Goal: Information Seeking & Learning: Learn about a topic

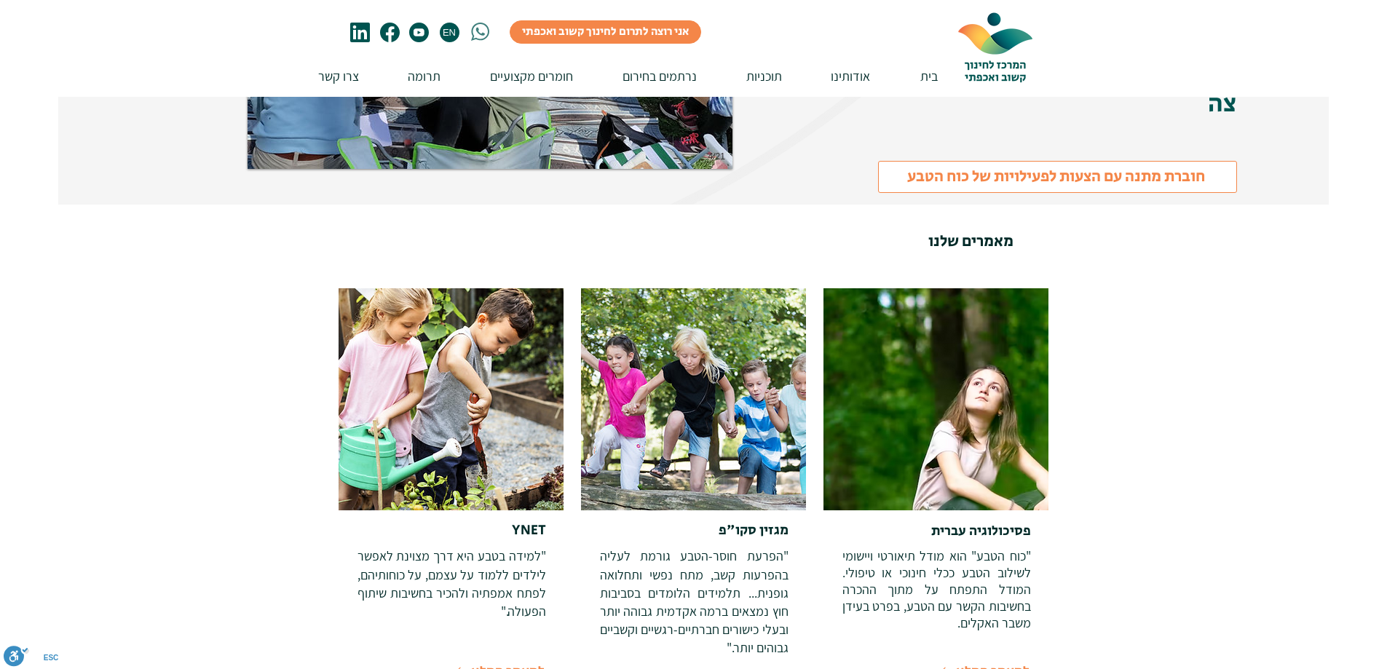
scroll to position [3130, 0]
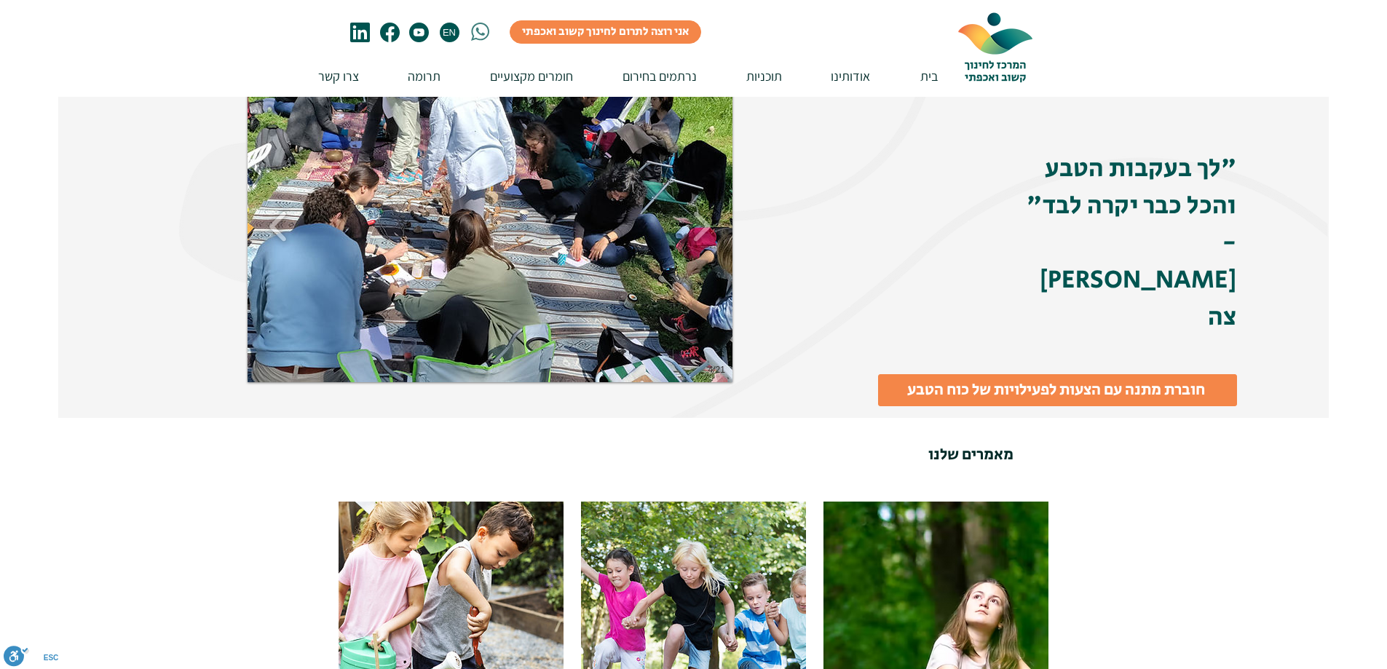
click at [976, 379] on span "חוברת מתנה עם הצעות לפעילויות של כוח הטבע" at bounding box center [1056, 390] width 298 height 23
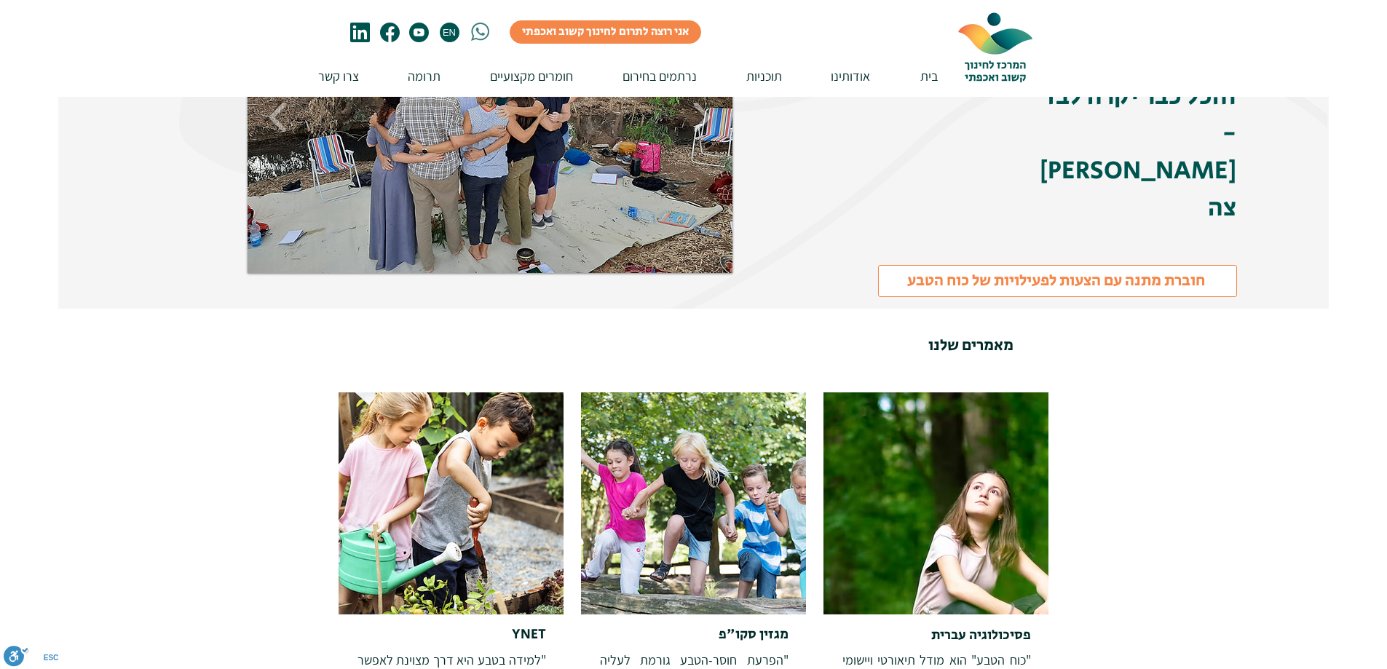
scroll to position [3494, 0]
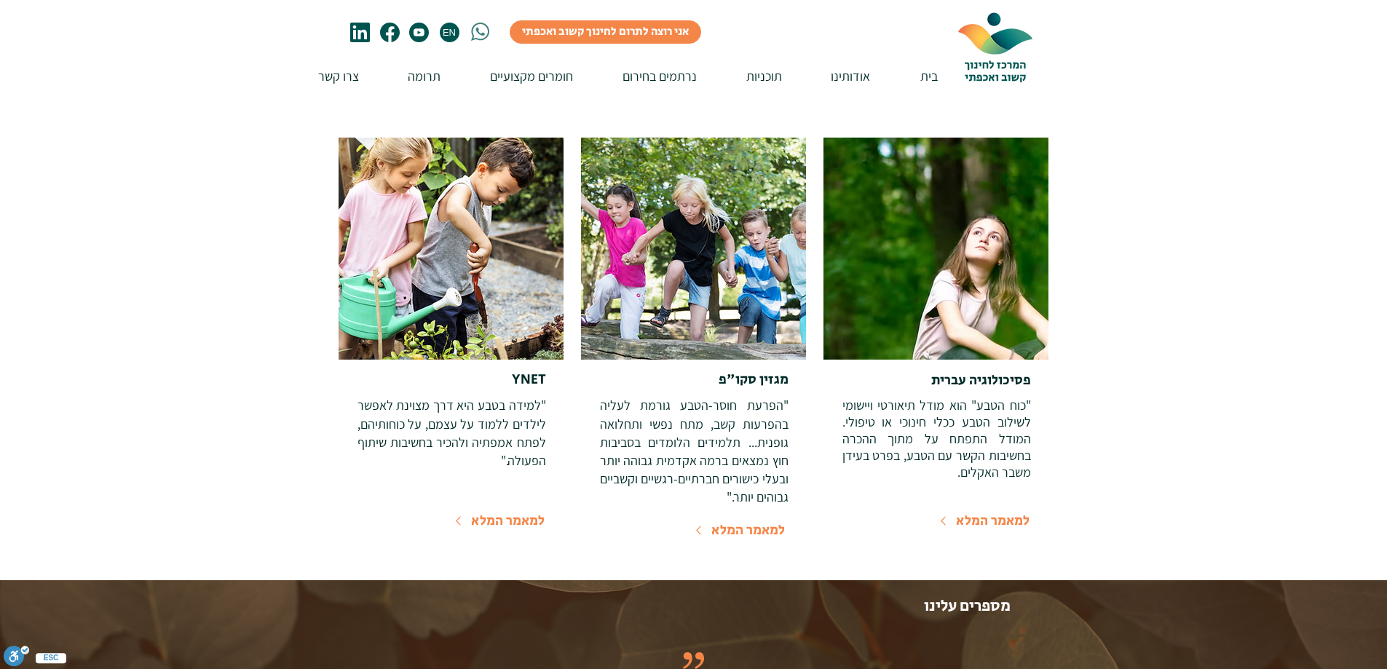
click at [751, 520] on span "למאמר המלא" at bounding box center [748, 530] width 74 height 20
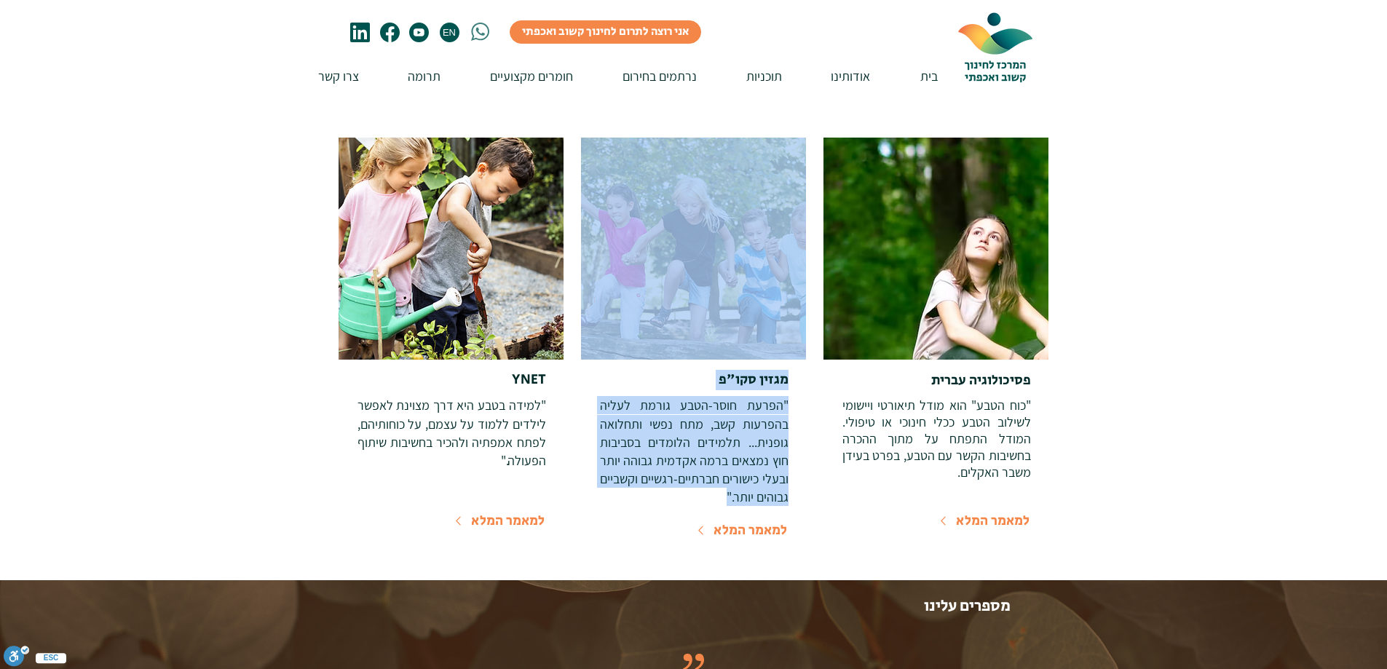
drag, startPoint x: 791, startPoint y: 389, endPoint x: 724, endPoint y: 472, distance: 107.2
click at [724, 472] on div "מגזין סקו"פ "הפרעת חוסר-הטבע גורמת לעליה בהפרעות קשב, מתח נפשי ותחלואה גופנית..…" at bounding box center [694, 348] width 226 height 420
click at [724, 472] on p ""הפרעת חוסר-הטבע גורמת לעליה בהפרעות קשב, מתח נפשי ותחלואה גופנית... תלמידים הל…" at bounding box center [694, 451] width 189 height 110
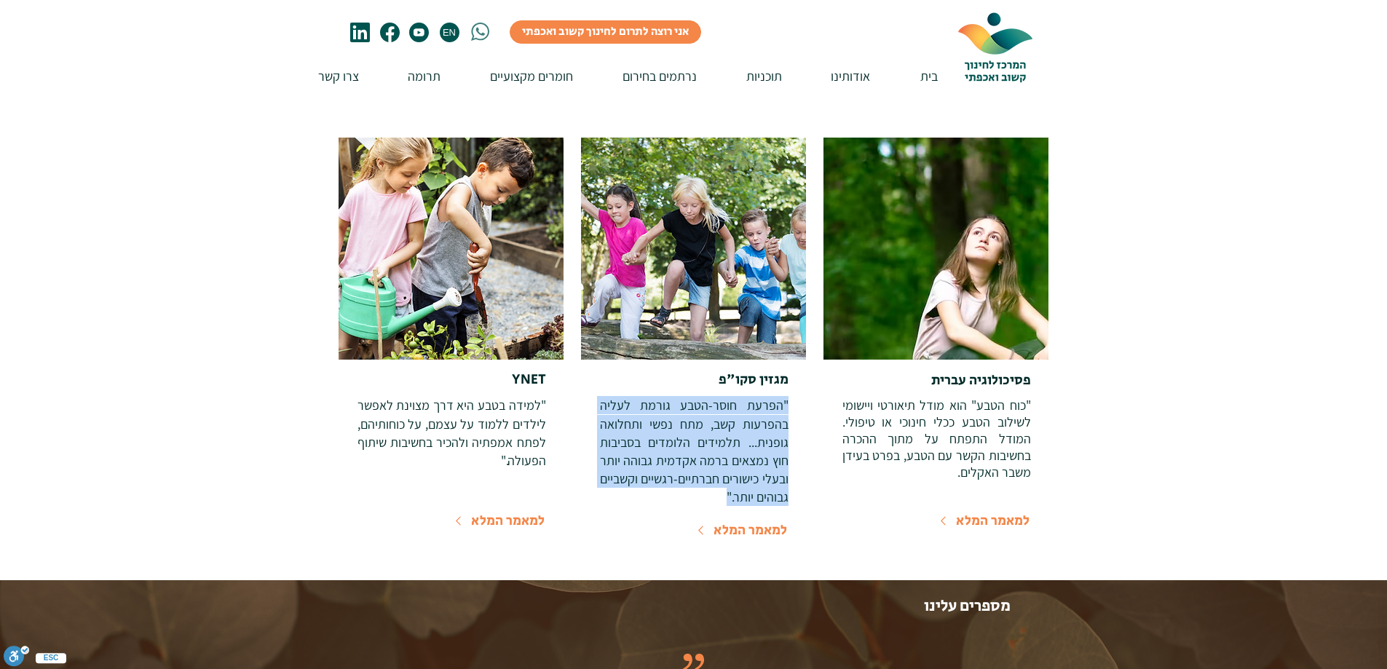
drag, startPoint x: 786, startPoint y: 387, endPoint x: 718, endPoint y: 488, distance: 121.6
click at [718, 488] on p ""הפרעת חוסר-הטבע גורמת לעליה בהפרעות קשב, מתח נפשי ותחלואה גופנית... תלמידים הל…" at bounding box center [694, 451] width 189 height 110
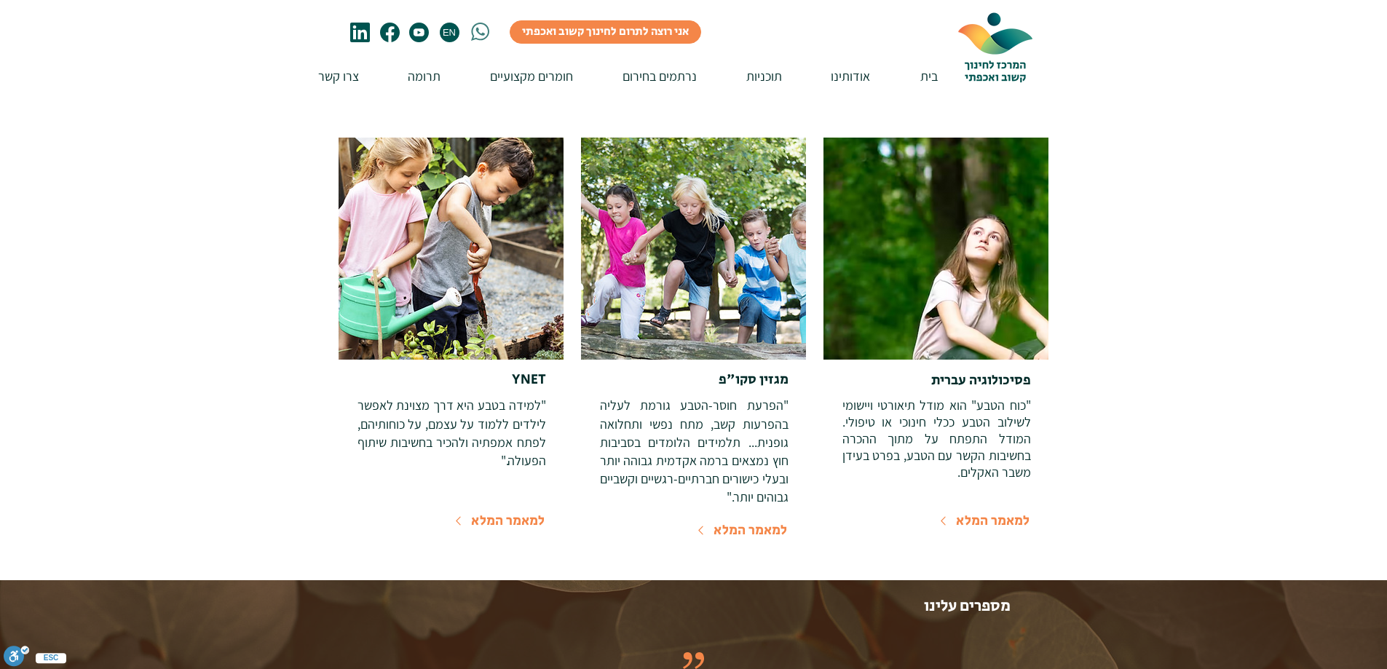
click at [758, 371] on h6 "מגזין סקו"פ" at bounding box center [694, 381] width 189 height 20
drag, startPoint x: 713, startPoint y: 359, endPoint x: 767, endPoint y: 369, distance: 54.1
click at [768, 371] on h6 "מגזין סקו"פ" at bounding box center [694, 381] width 189 height 20
click at [754, 520] on span "למאמר המלא" at bounding box center [748, 530] width 74 height 20
click at [675, 371] on h6 "מגזין סקו"פ" at bounding box center [694, 381] width 189 height 20
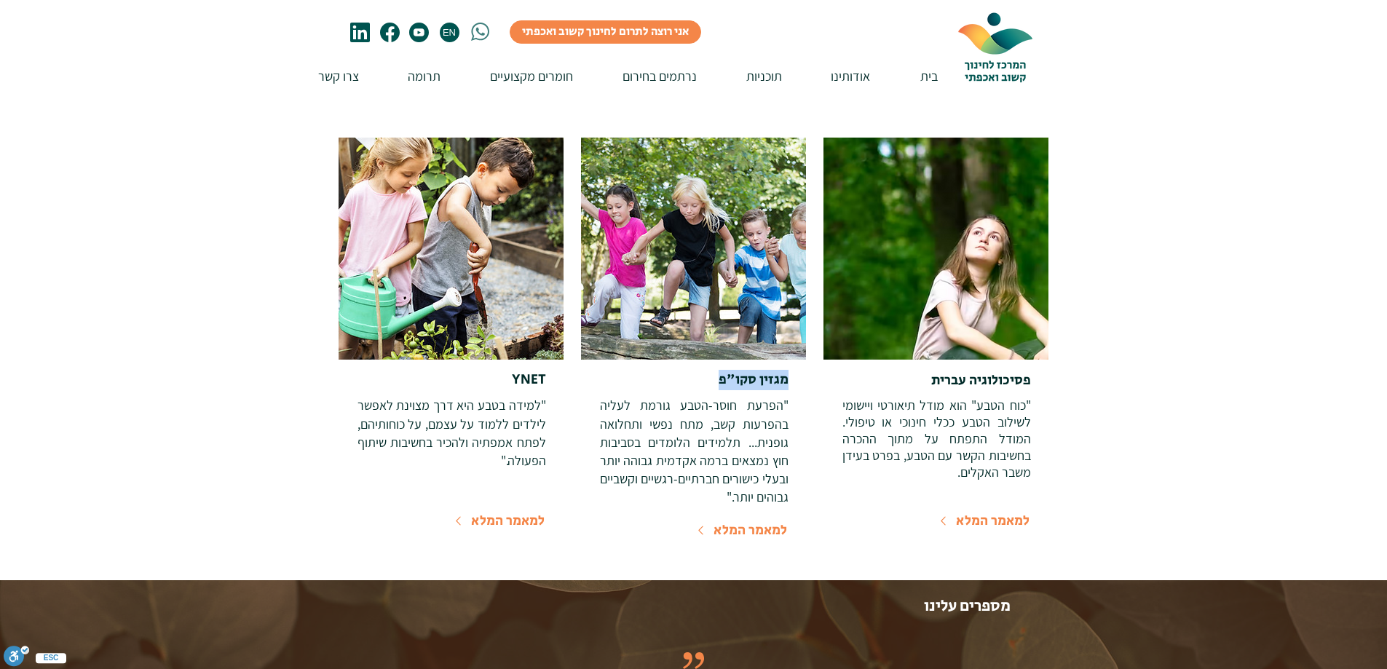
drag, startPoint x: 678, startPoint y: 366, endPoint x: 785, endPoint y: 371, distance: 107.1
click at [785, 371] on h6 "מגזין סקו"פ" at bounding box center [694, 381] width 189 height 20
click at [796, 363] on div at bounding box center [694, 348] width 226 height 420
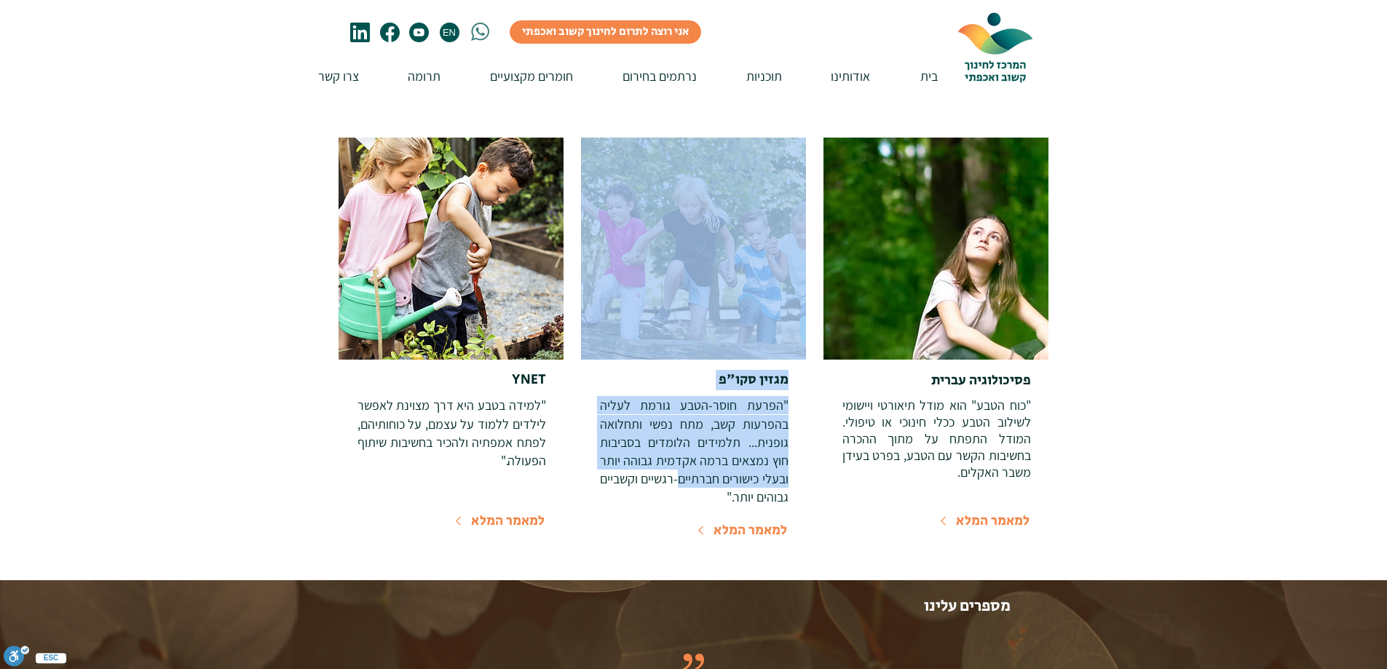
drag, startPoint x: 796, startPoint y: 363, endPoint x: 718, endPoint y: 465, distance: 129.3
click at [718, 465] on div "מגזין סקו"פ "הפרעת חוסר-הטבע גורמת לעליה בהפרעות קשב, מתח נפשי ותחלואה גופנית..…" at bounding box center [694, 348] width 226 height 420
click at [718, 463] on p ""הפרעת חוסר-הטבע גורמת לעליה בהפרעות קשב, מתח נפשי ותחלואה גופנית... תלמידים הל…" at bounding box center [694, 451] width 189 height 110
drag, startPoint x: 791, startPoint y: 366, endPoint x: 756, endPoint y: 428, distance: 71.4
click at [756, 428] on div "מגזין סקו"פ "הפרעת חוסר-הטבע גורמת לעליה בהפרעות קשב, מתח נפשי ותחלואה גופנית..…" at bounding box center [694, 348] width 226 height 420
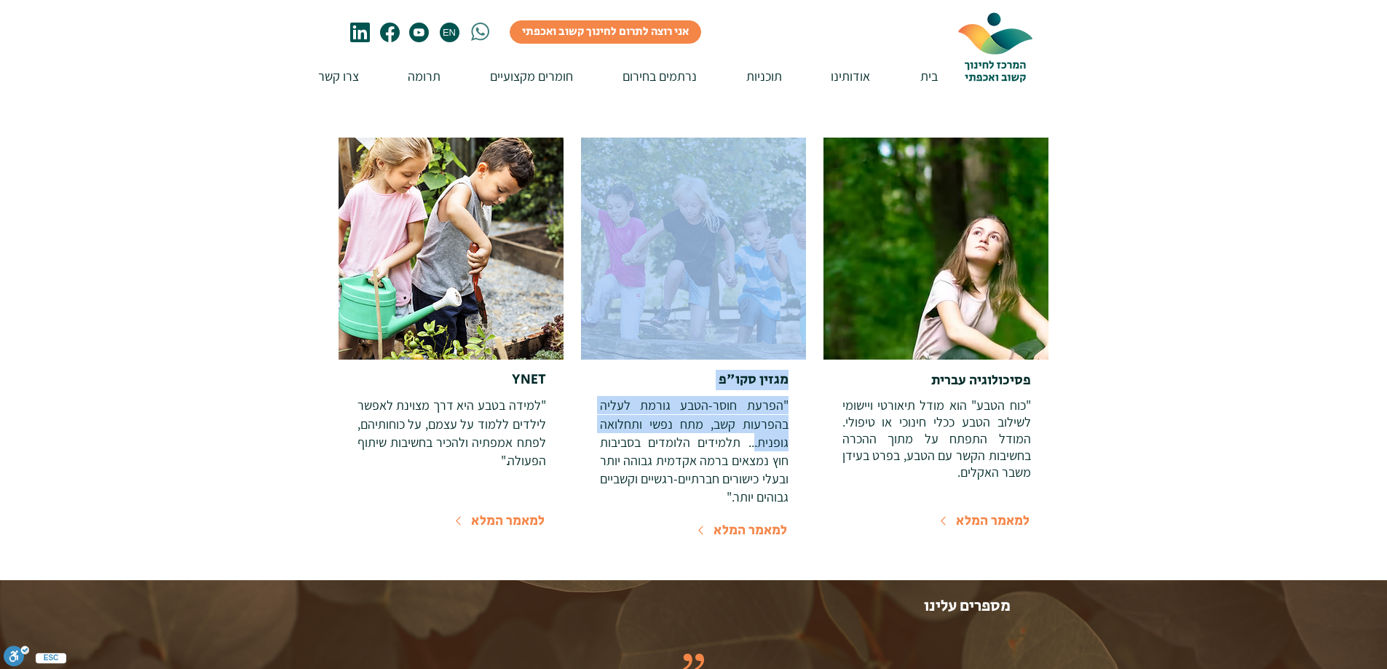
click at [756, 428] on p ""הפרעת חוסר-הטבע גורמת לעליה בהפרעות קשב, מתח נפשי ותחלואה גופנית... תלמידים הל…" at bounding box center [694, 451] width 189 height 110
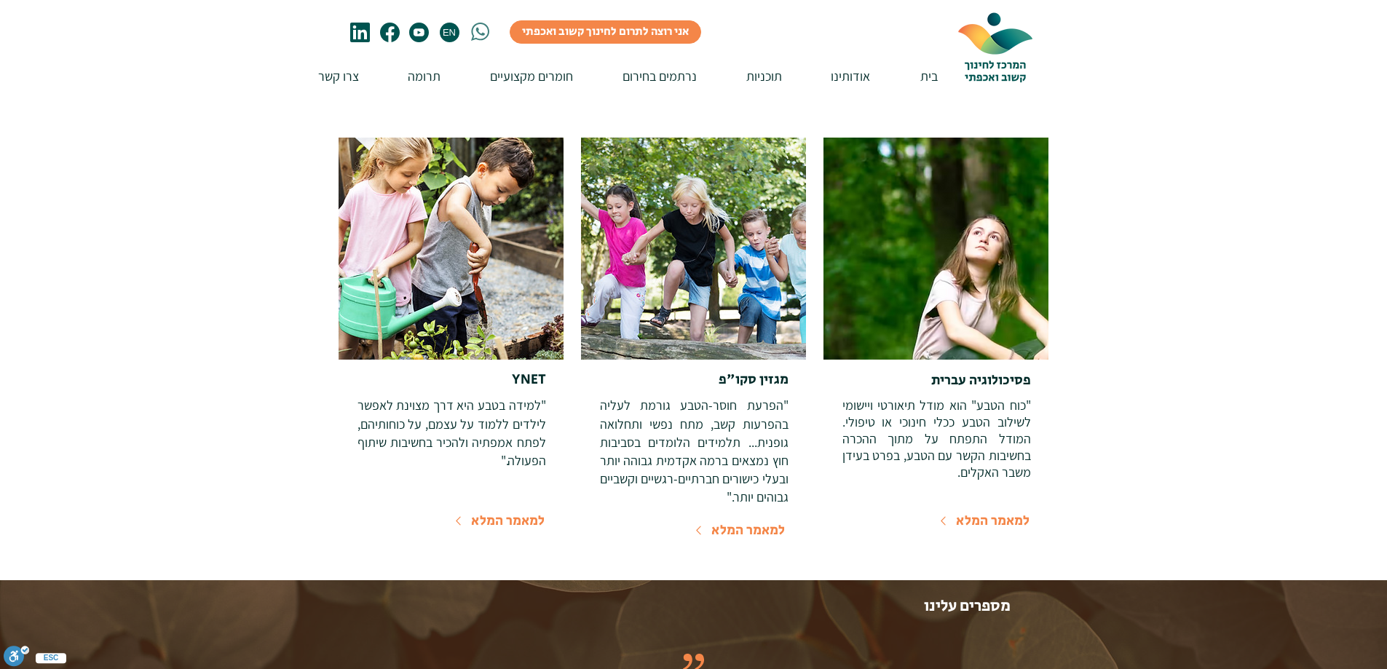
click at [719, 520] on span "למאמר המלא" at bounding box center [748, 530] width 74 height 20
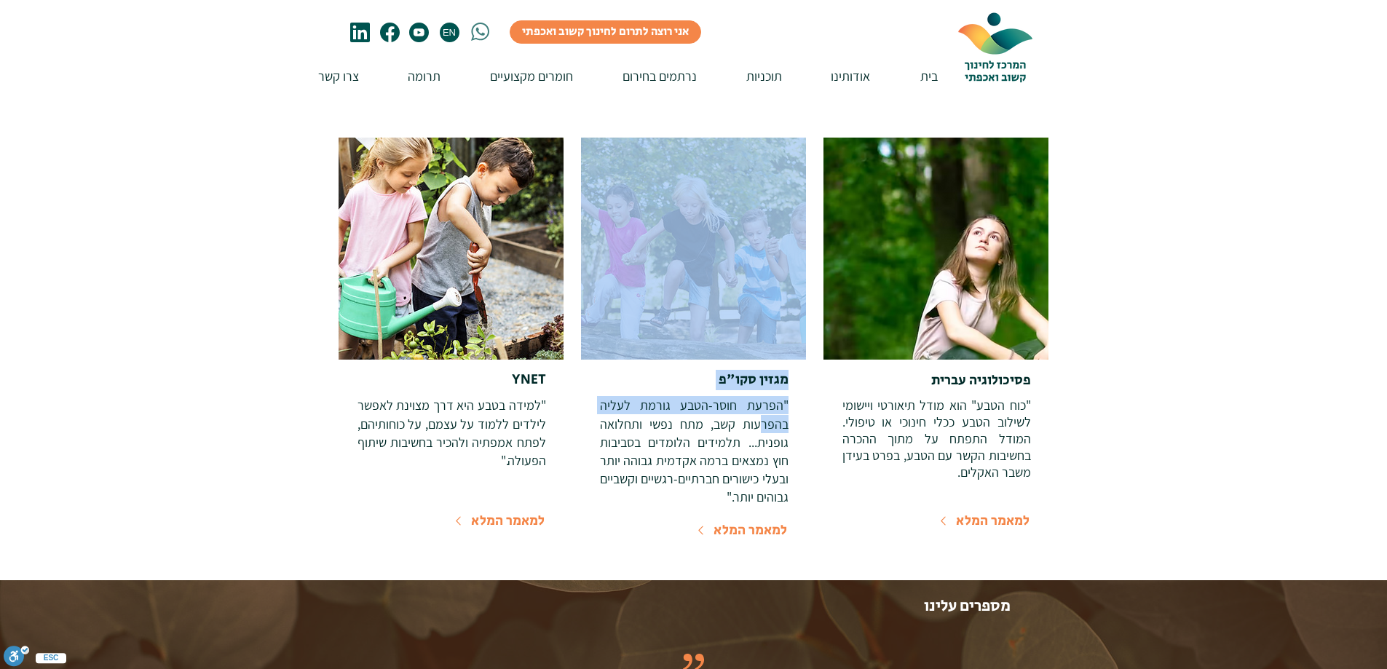
drag, startPoint x: 796, startPoint y: 365, endPoint x: 762, endPoint y: 400, distance: 48.9
click at [762, 400] on div "מגזין סקו"פ "הפרעת חוסר-הטבע גורמת לעליה בהפרעות קשב, מתח נפשי ותחלואה גופנית..…" at bounding box center [694, 348] width 226 height 420
click at [762, 400] on p ""הפרעת חוסר-הטבע גורמת לעליה בהפרעות קשב, מתח נפשי ותחלואה גופנית... תלמידים הל…" at bounding box center [694, 451] width 189 height 110
drag, startPoint x: 790, startPoint y: 359, endPoint x: 768, endPoint y: 385, distance: 34.1
click at [768, 385] on div "מגזין סקו"פ "הפרעת חוסר-הטבע גורמת לעליה בהפרעות קשב, מתח נפשי ותחלואה גופנית..…" at bounding box center [694, 348] width 226 height 420
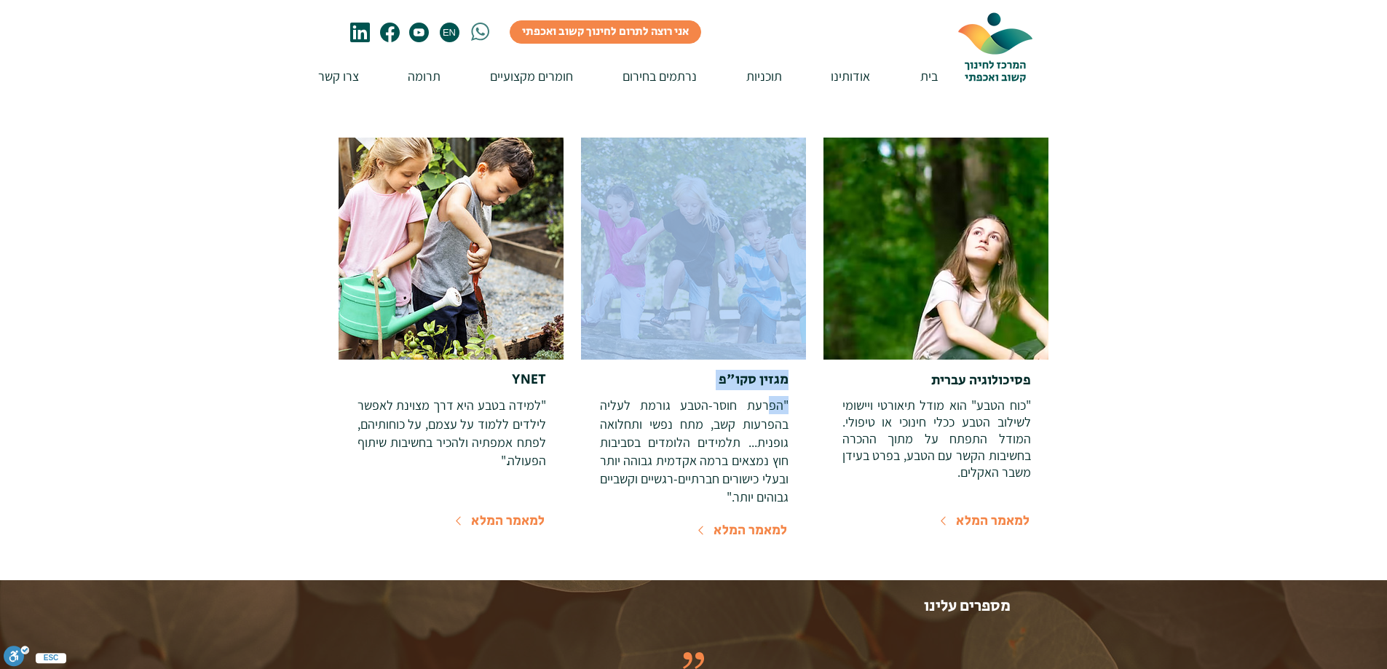
click at [768, 396] on p ""הפרעת חוסר-הטבע גורמת לעליה בהפרעות קשב, מתח נפשי ותחלואה גופנית... תלמידים הל…" at bounding box center [694, 451] width 189 height 110
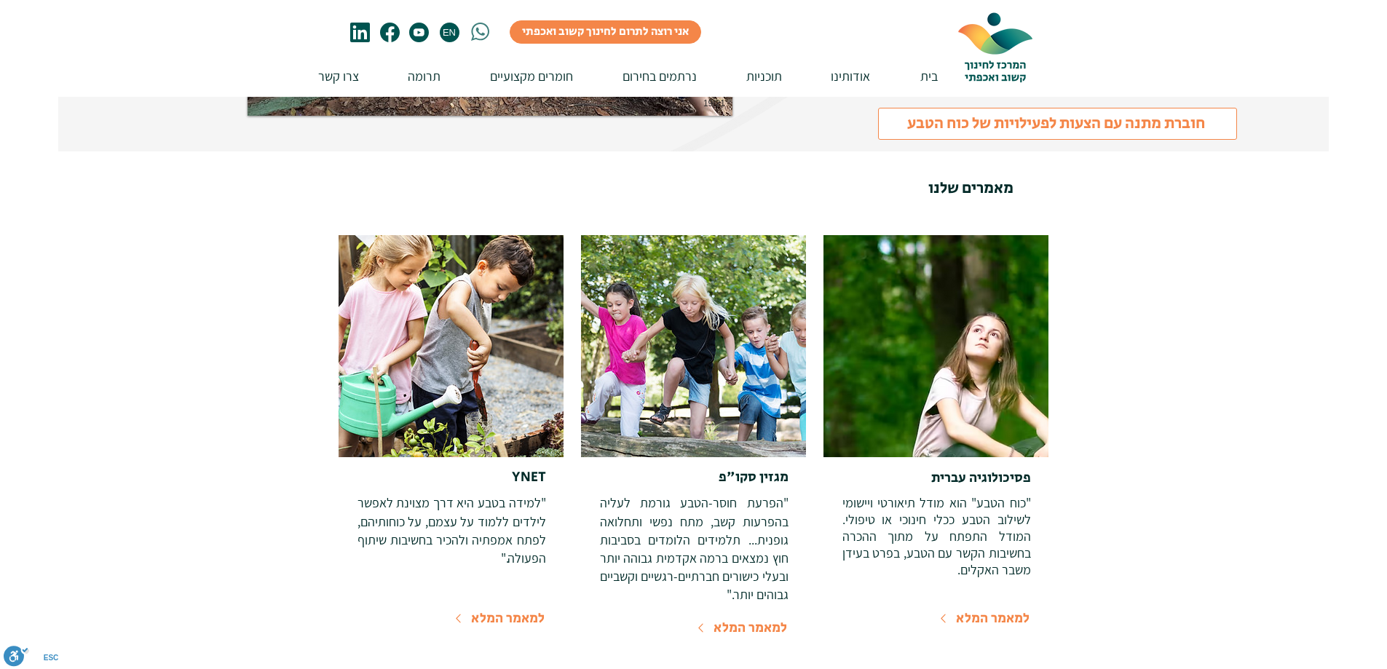
scroll to position [3421, 0]
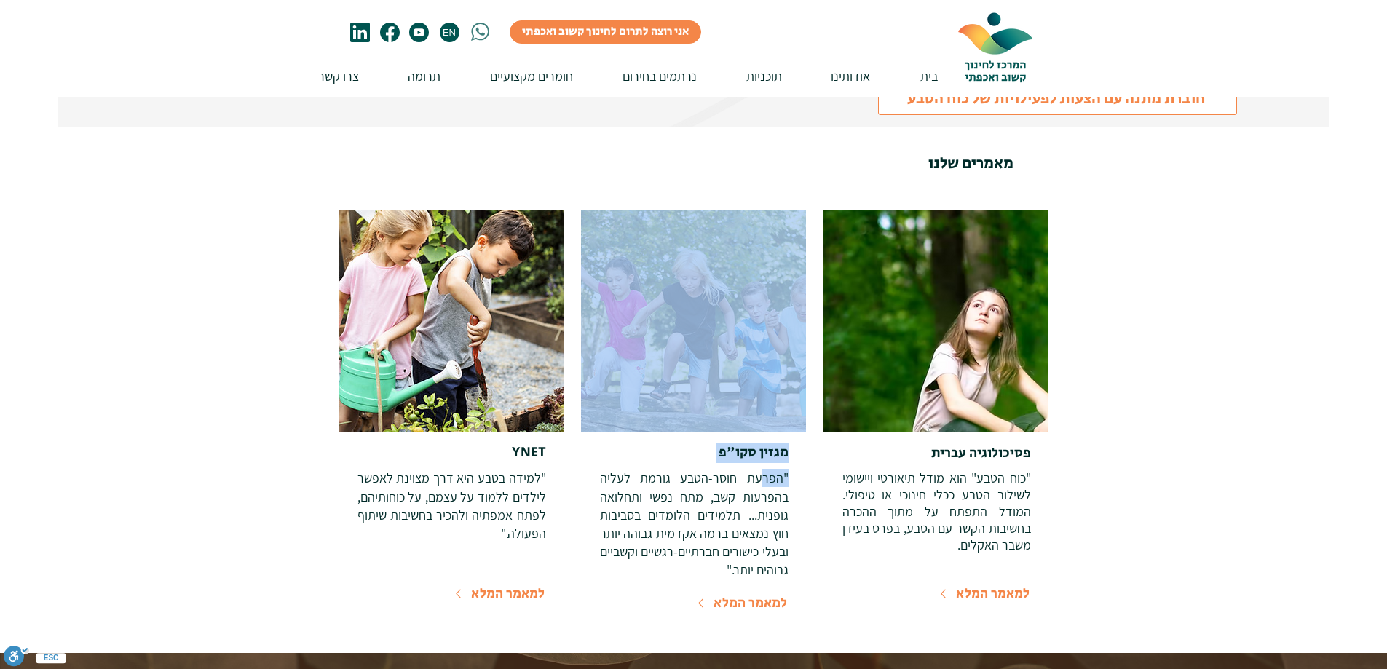
drag, startPoint x: 796, startPoint y: 434, endPoint x: 758, endPoint y: 472, distance: 54.1
click at [758, 472] on div "מגזין סקו"פ "הפרעת חוסר-הטבע גורמת לעליה בהפרעות קשב, מתח נפשי ותחלואה גופנית..…" at bounding box center [694, 420] width 226 height 420
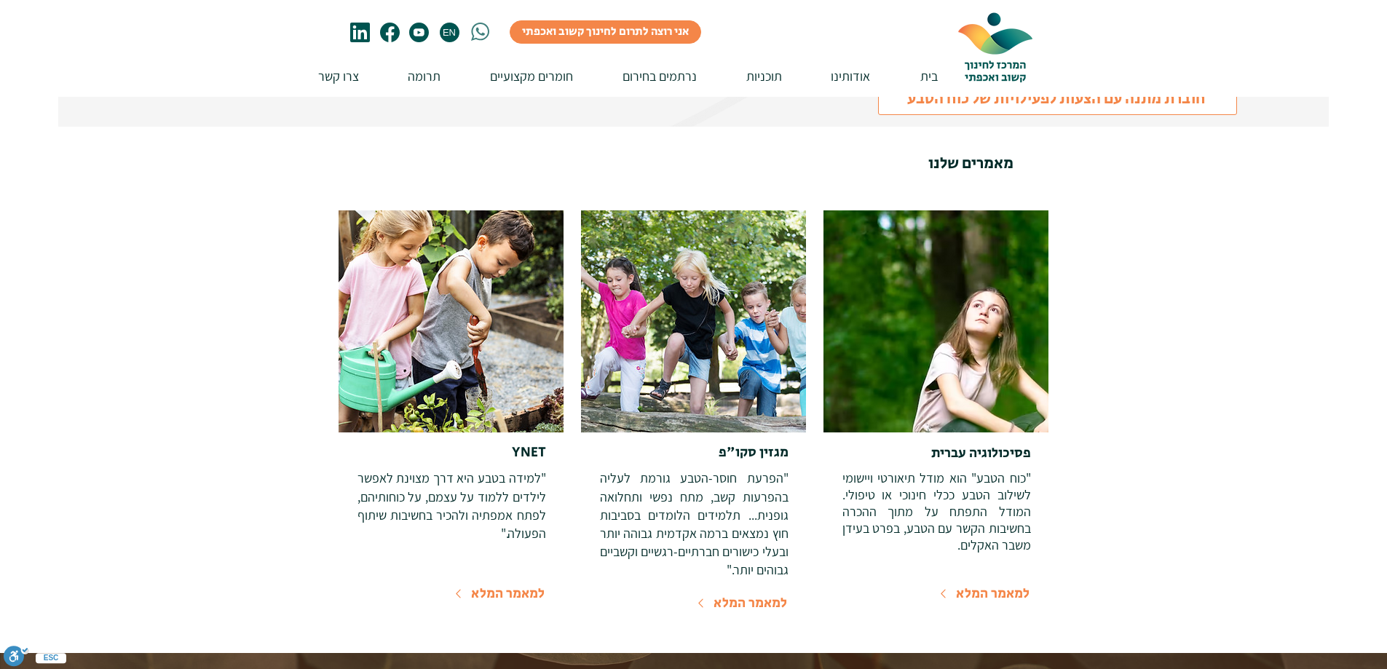
click at [756, 472] on p ""הפרעת חוסר-הטבע גורמת לעליה בהפרעות קשב, מתח נפשי ותחלואה גופנית... תלמידים הל…" at bounding box center [694, 524] width 189 height 110
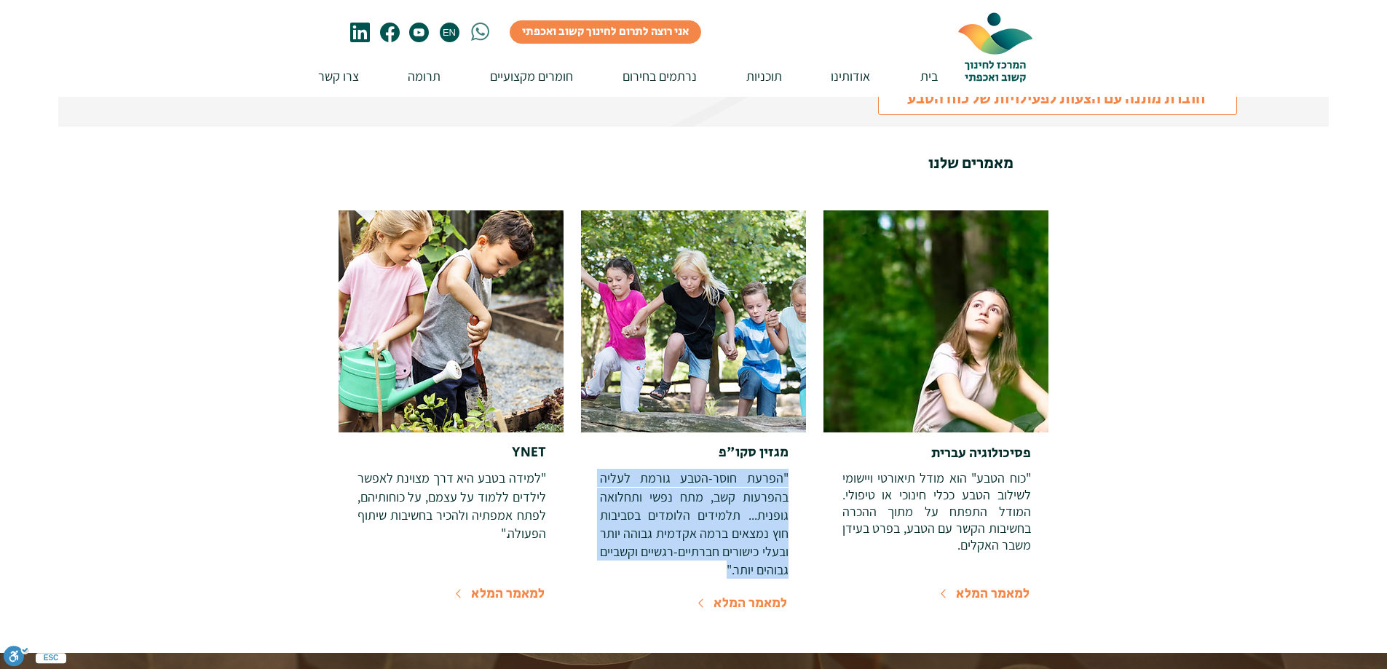
drag, startPoint x: 705, startPoint y: 558, endPoint x: 788, endPoint y: 467, distance: 122.7
click at [788, 469] on p ""הפרעת חוסר-הטבע גורמת לעליה בהפרעות קשב, מתח נפשי ותחלואה גופנית... תלמידים הל…" at bounding box center [694, 524] width 189 height 110
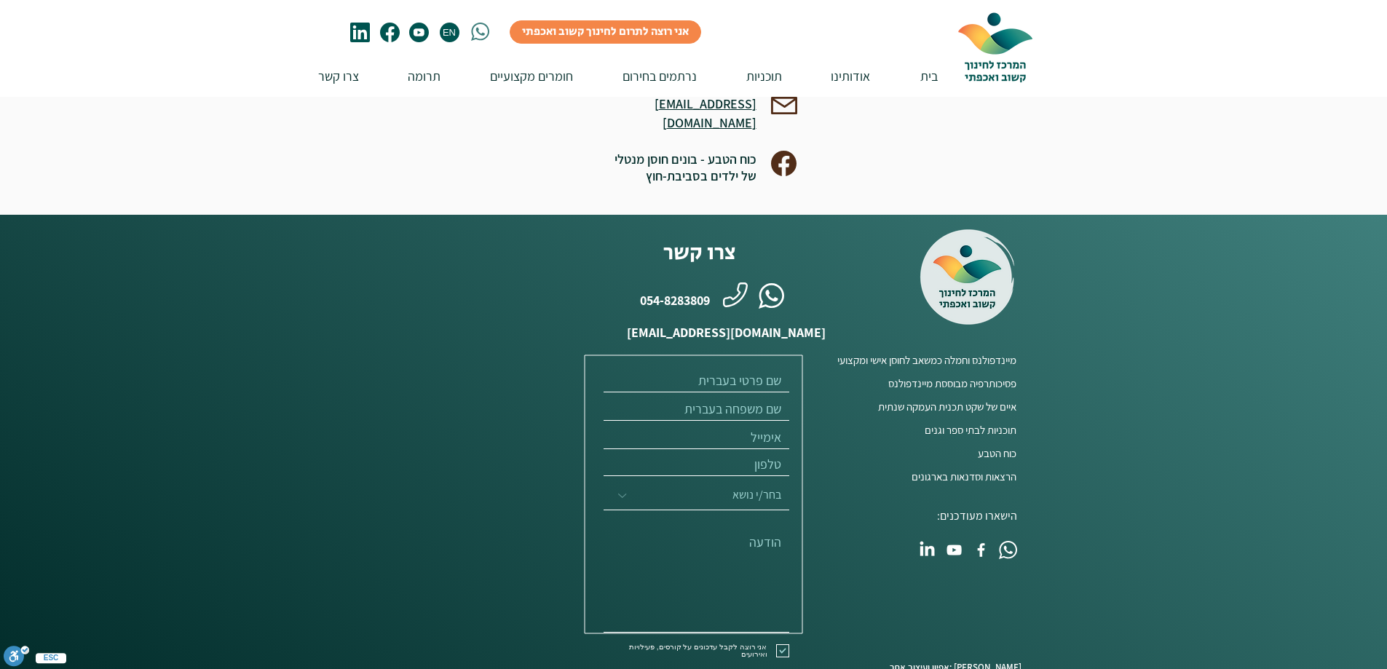
scroll to position [4441, 0]
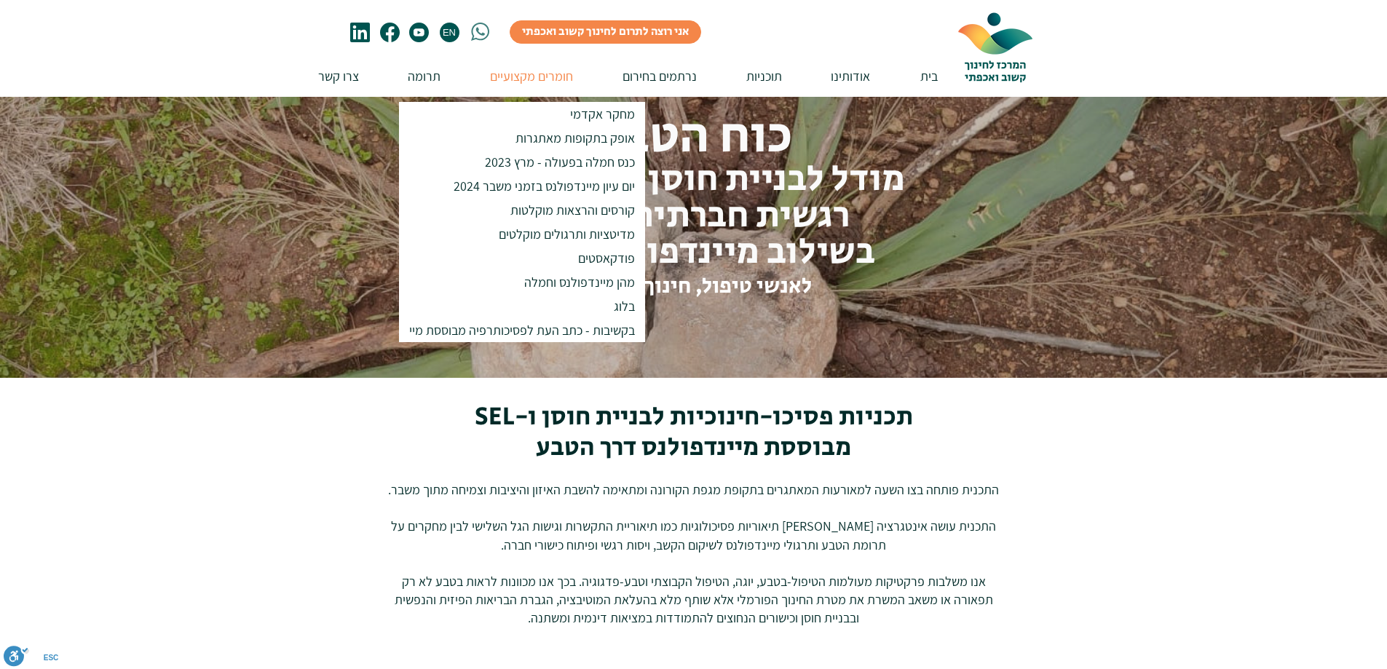
click at [537, 81] on p "חומרים מקצועיים" at bounding box center [532, 75] width 98 height 41
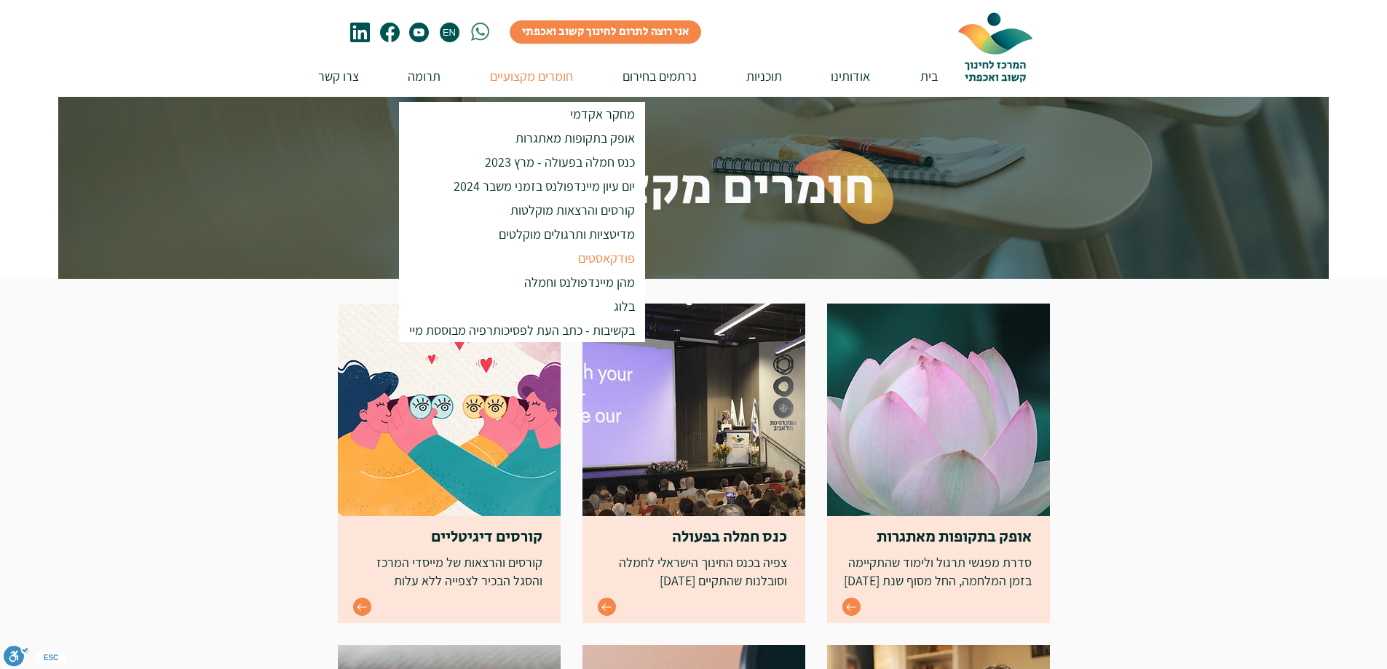
click at [595, 260] on p "פודקאסטים" at bounding box center [606, 258] width 70 height 24
